Goal: Find specific page/section: Find specific page/section

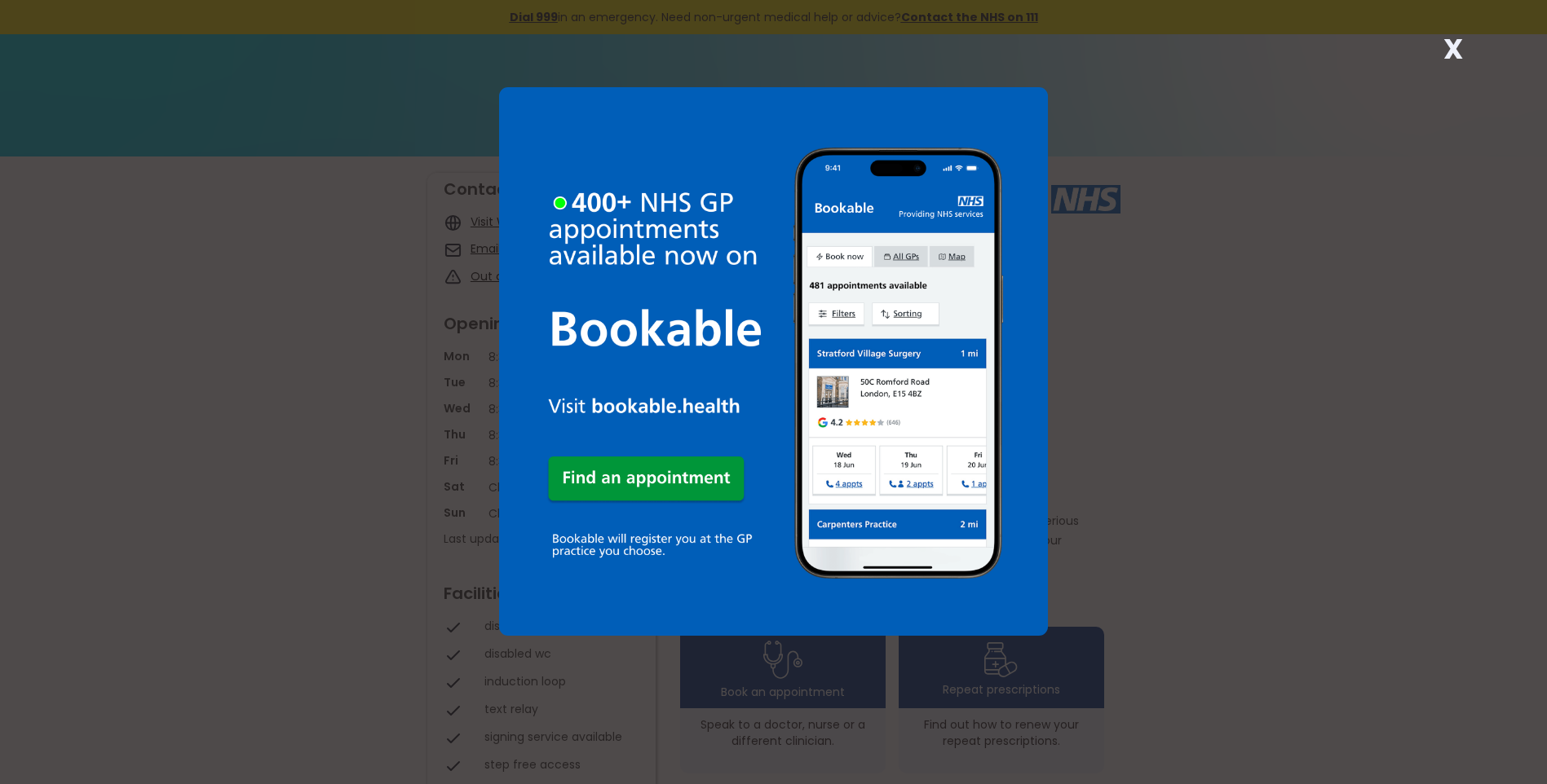
click at [1457, 52] on strong "X" at bounding box center [1453, 48] width 20 height 39
